Goal: Navigation & Orientation: Go to known website

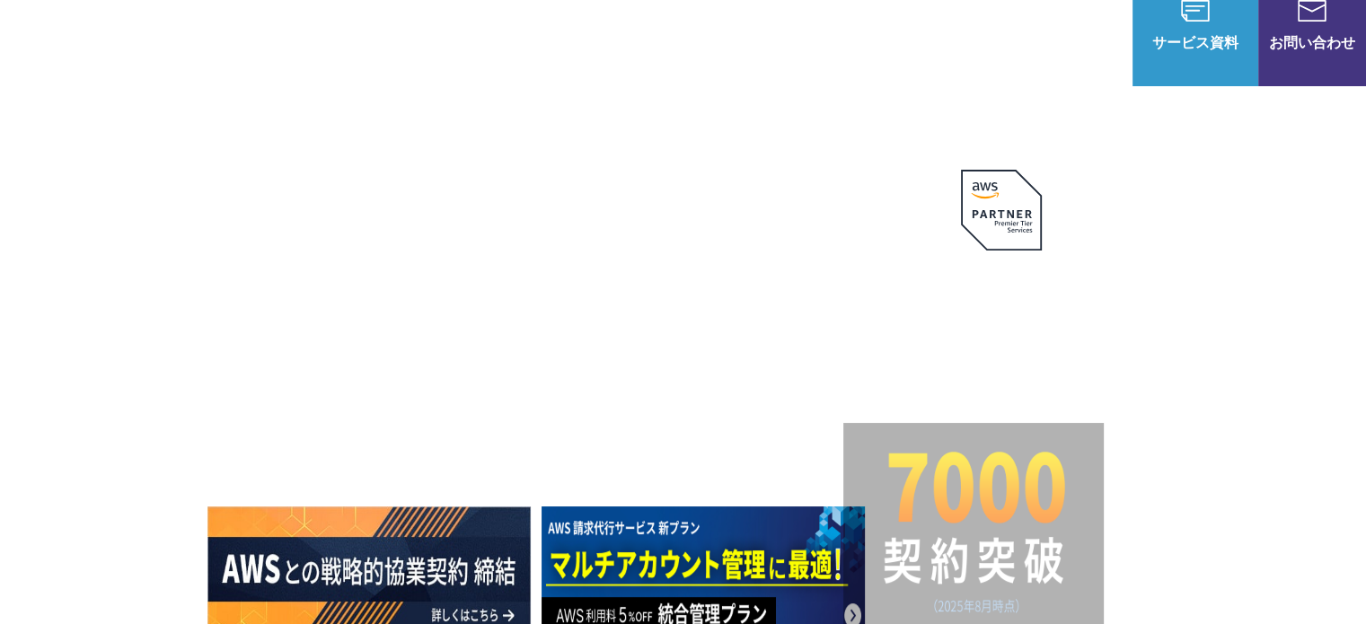
click at [802, 365] on h1 "AWS ジャーニーの 成功を実現" at bounding box center [525, 366] width 636 height 172
click at [710, 411] on h1 "AWS ジャーニーの 成功を実現" at bounding box center [525, 366] width 636 height 172
click at [711, 445] on h1 "AWS ジャーニーの 成功を実現" at bounding box center [525, 366] width 636 height 172
click at [703, 478] on div at bounding box center [518, 545] width 622 height 184
click at [659, 469] on div at bounding box center [518, 545] width 622 height 184
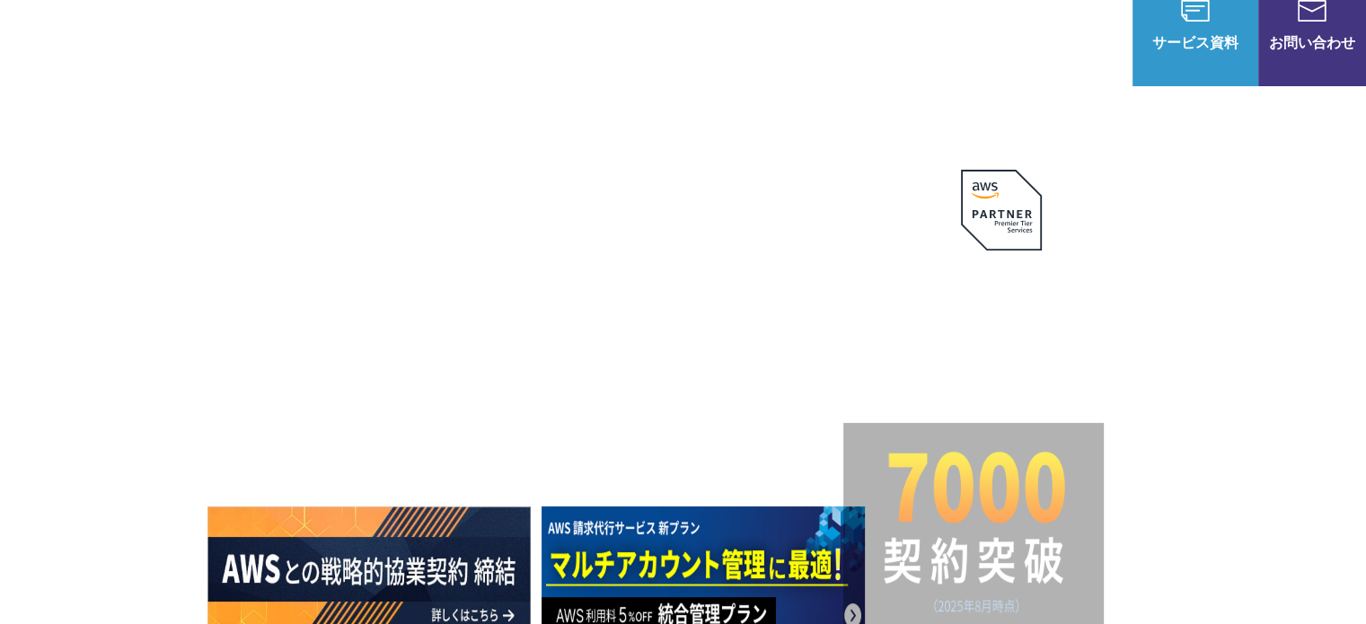
click at [613, 472] on div at bounding box center [518, 545] width 622 height 184
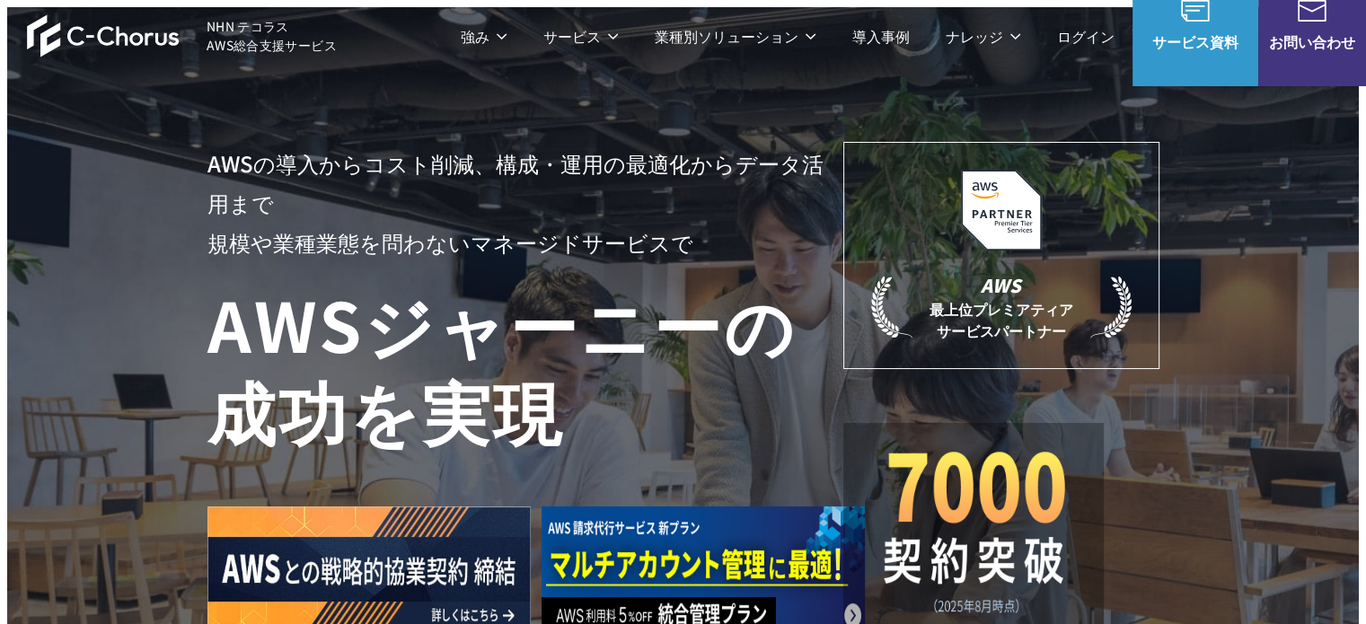
click at [607, 486] on div at bounding box center [518, 545] width 622 height 184
click at [355, 329] on h1 "AWS ジャーニーの 成功を実現" at bounding box center [525, 366] width 636 height 172
click at [53, 125] on div "AWSの導入からコスト削減、 構成・運用の最適化からデータ活用まで 規模や業種業態を問わない マネージドサービスで AWS ジャーニーの 成功を実現 AWS …" at bounding box center [683, 367] width 1352 height 721
click at [36, 16] on img at bounding box center [103, 35] width 153 height 43
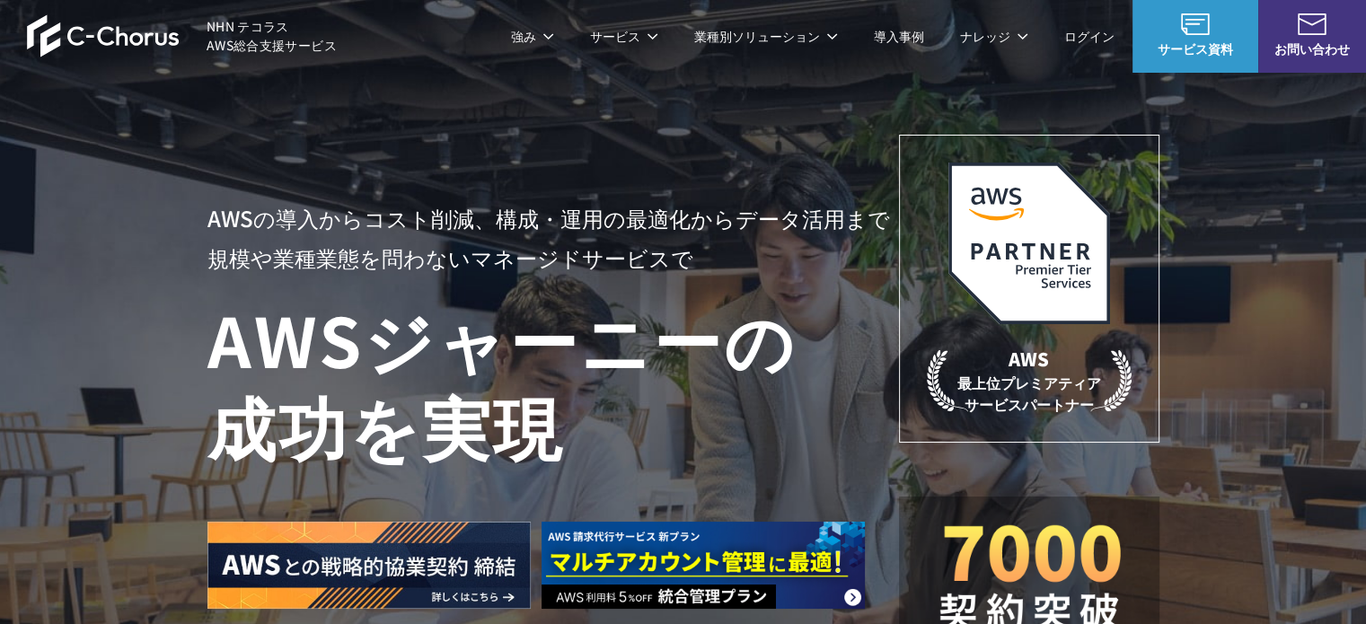
click at [873, 238] on p "AWSの導入からコスト削減、 構成・運用の最適化からデータ活用まで 規模や業種業態を問わない マネージドサービスで" at bounding box center [553, 237] width 692 height 79
